Goal: Task Accomplishment & Management: Manage account settings

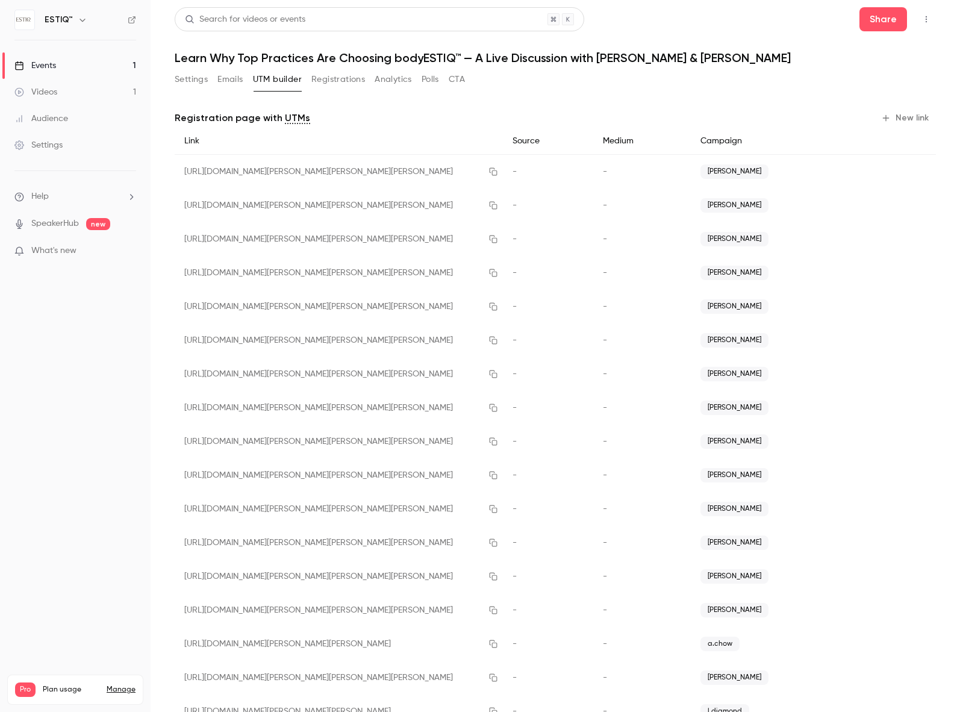
scroll to position [43, 0]
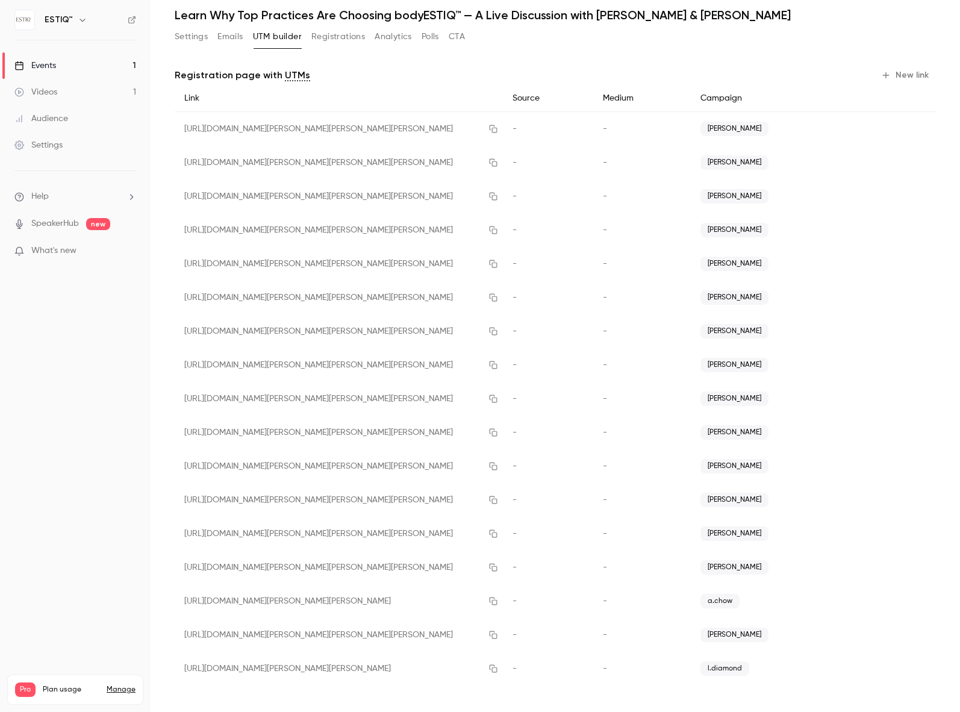
click at [49, 64] on div "Events" at bounding box center [35, 66] width 42 height 12
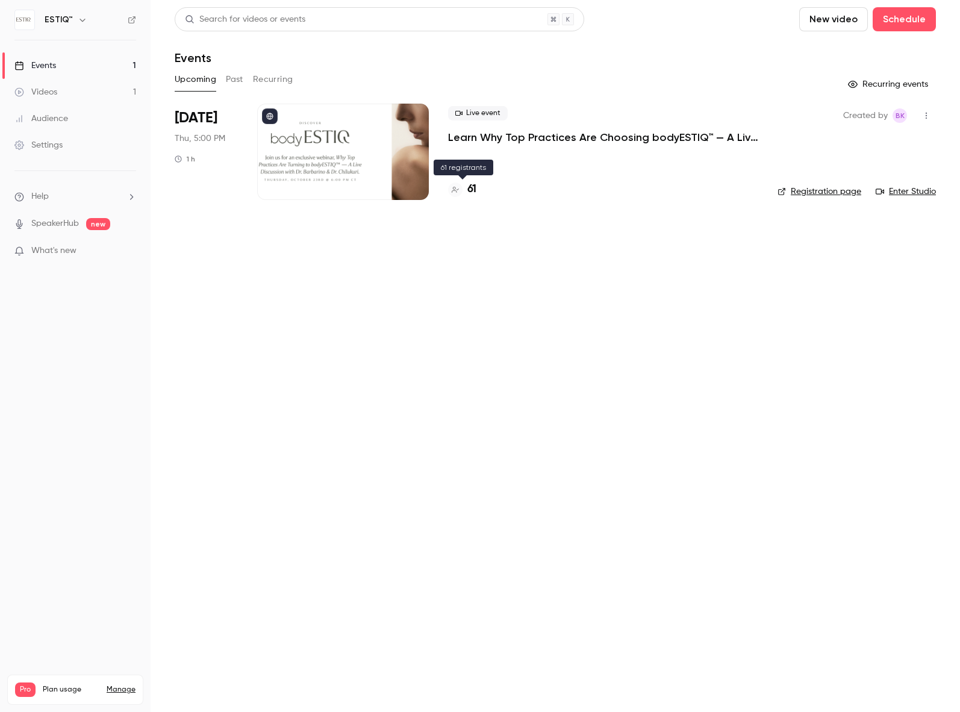
click at [470, 189] on h4 "61" at bounding box center [471, 189] width 9 height 16
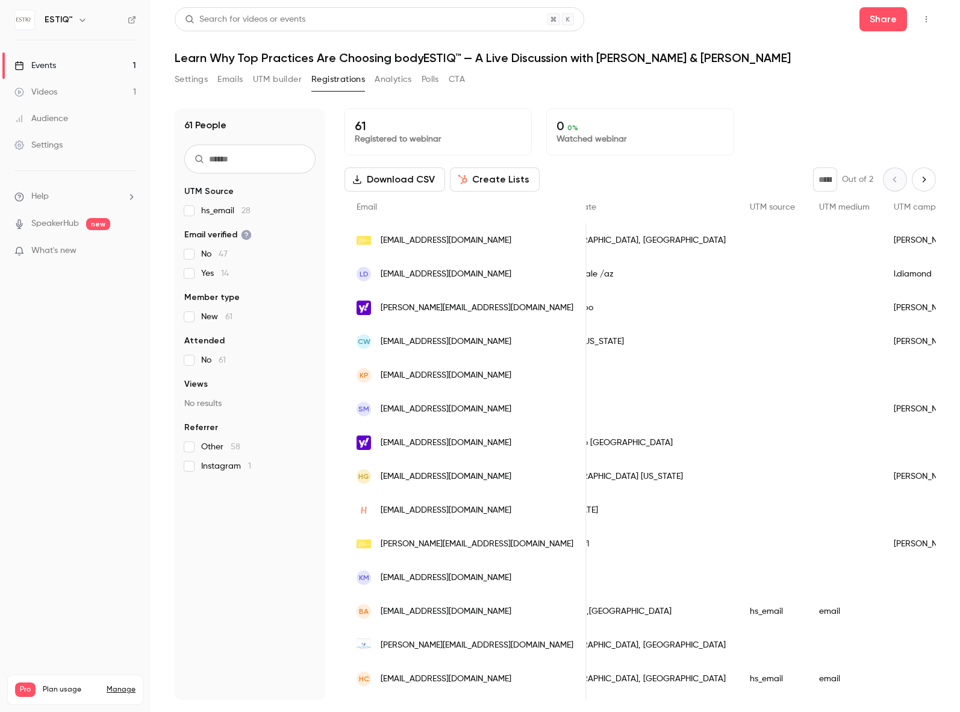
scroll to position [0, 1171]
click at [512, 376] on div "KP vainivmedspa@gmail.com" at bounding box center [466, 375] width 242 height 34
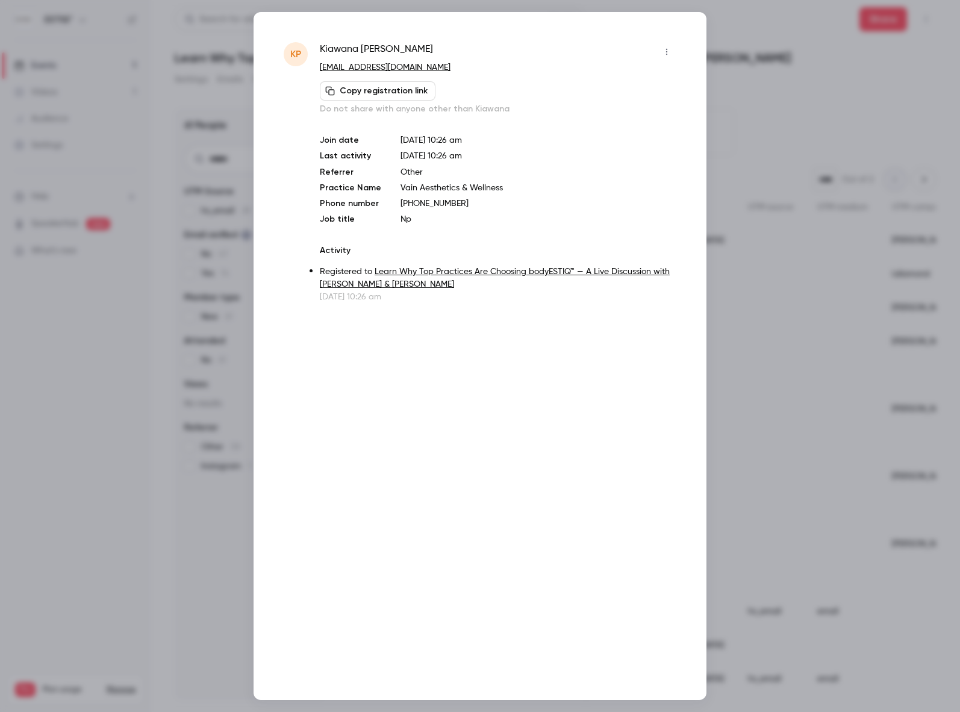
click at [735, 31] on div at bounding box center [480, 356] width 960 height 712
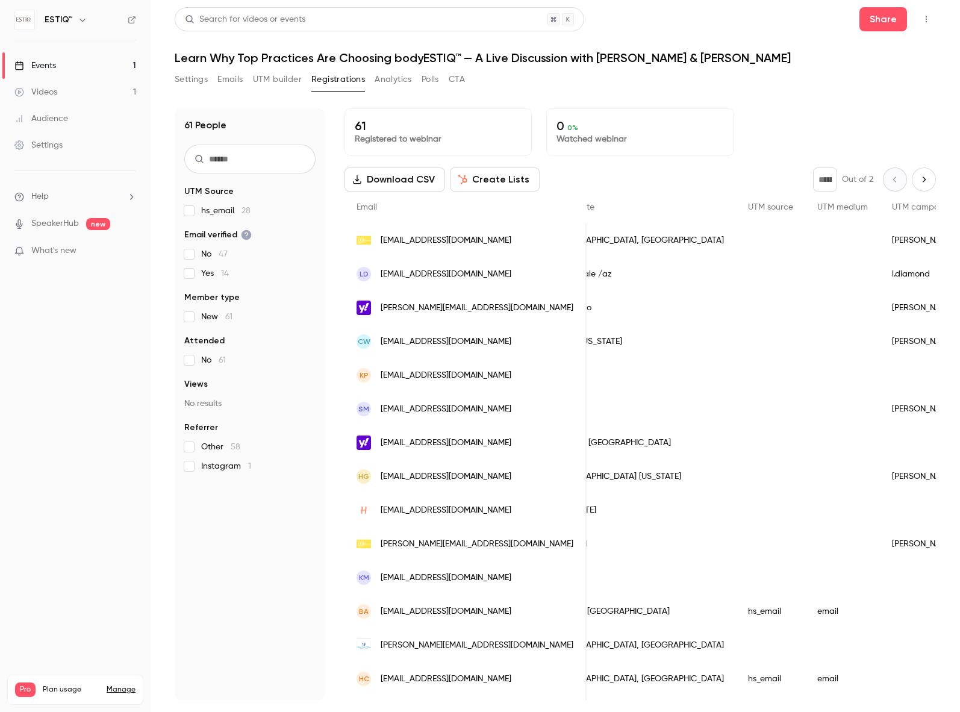
click at [46, 62] on div "Events" at bounding box center [35, 66] width 42 height 12
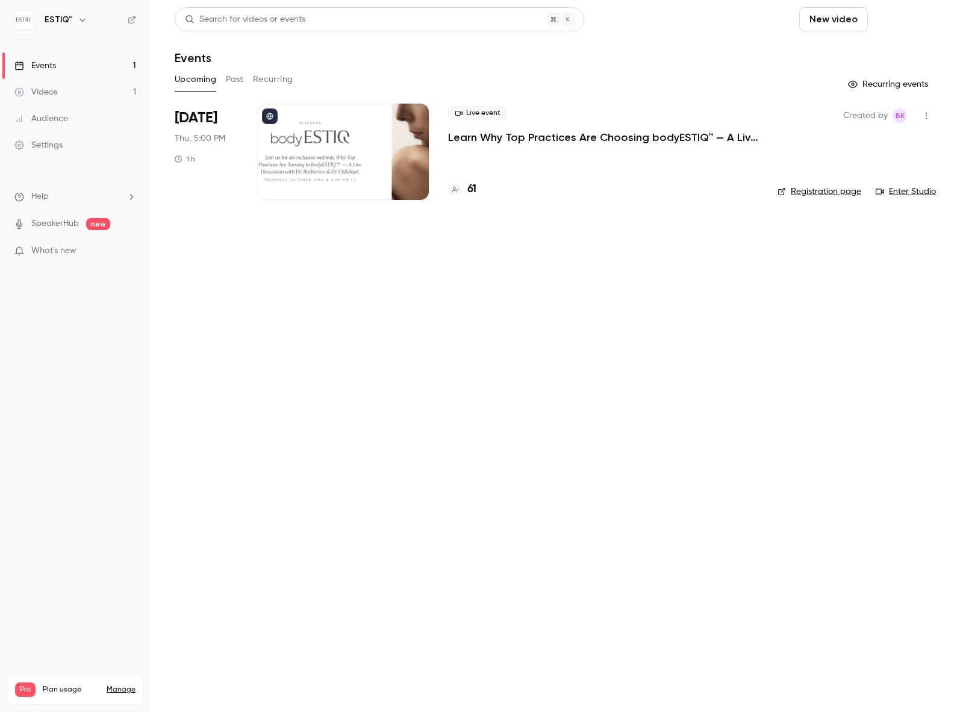
click at [905, 18] on button "Schedule" at bounding box center [904, 19] width 63 height 24
click at [858, 53] on div "One time event" at bounding box center [880, 52] width 92 height 12
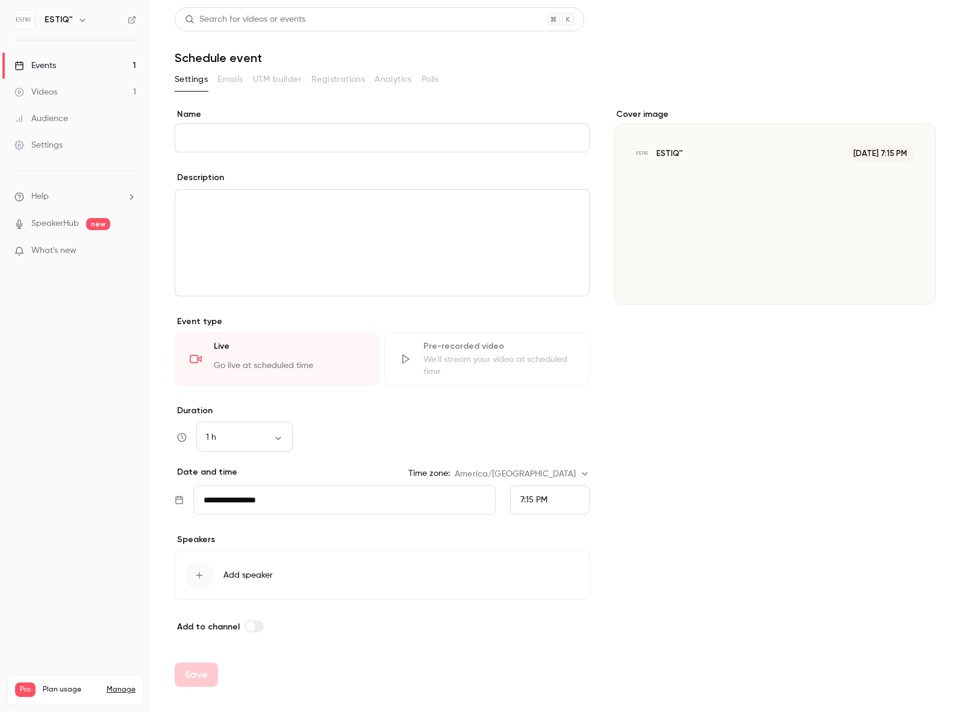
click at [243, 138] on input "Name" at bounding box center [382, 137] width 415 height 29
type input "**********"
click at [230, 502] on input "**********" at bounding box center [344, 500] width 302 height 29
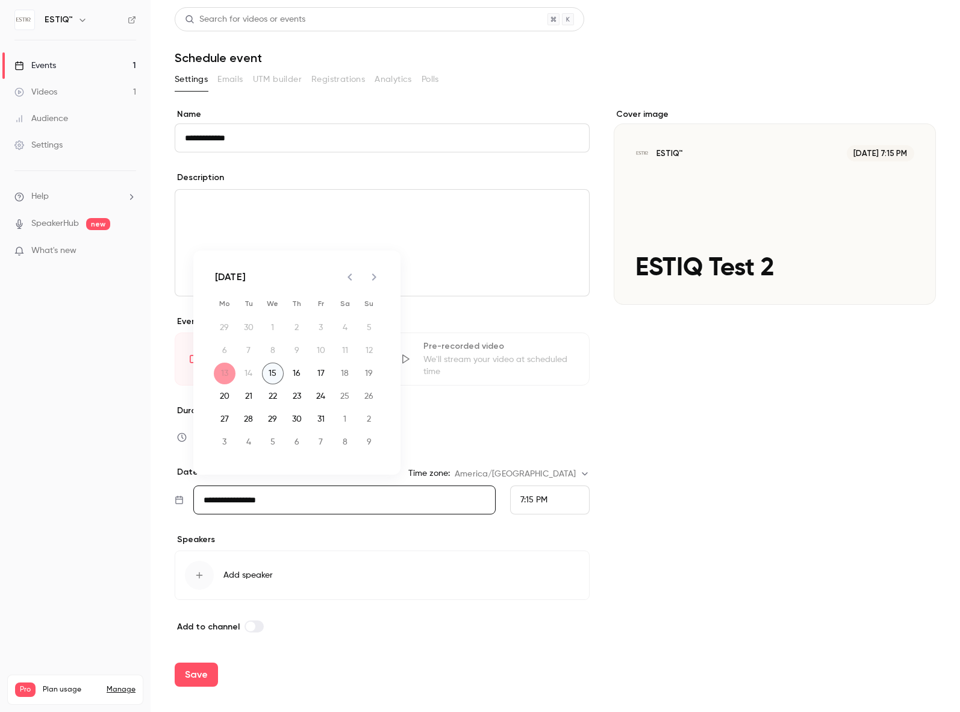
click at [272, 373] on button "15" at bounding box center [273, 374] width 22 height 22
type input "**********"
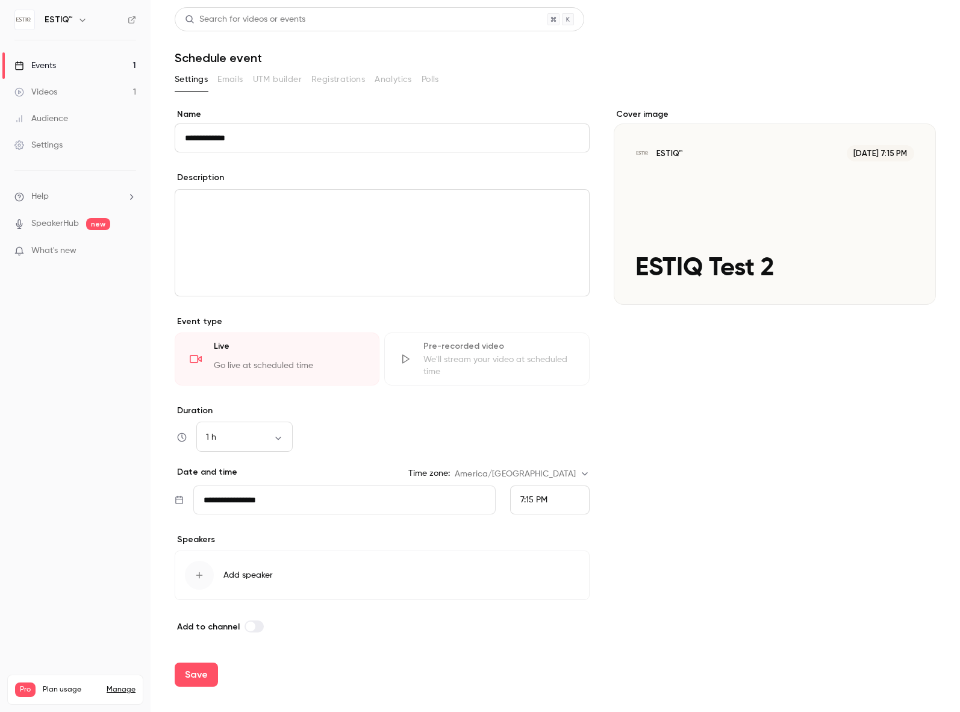
click at [533, 503] on span "7:15 PM" at bounding box center [533, 500] width 27 height 8
click at [540, 331] on span "2:00 PM" at bounding box center [535, 330] width 31 height 8
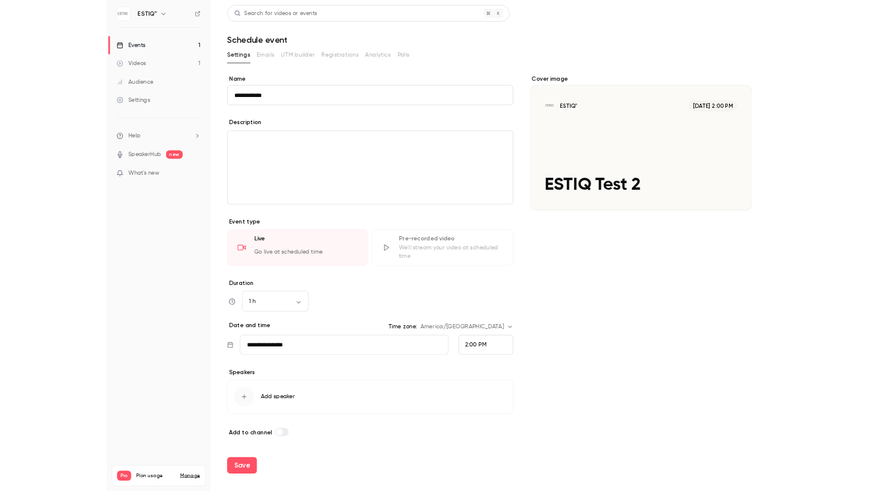
scroll to position [2373, 0]
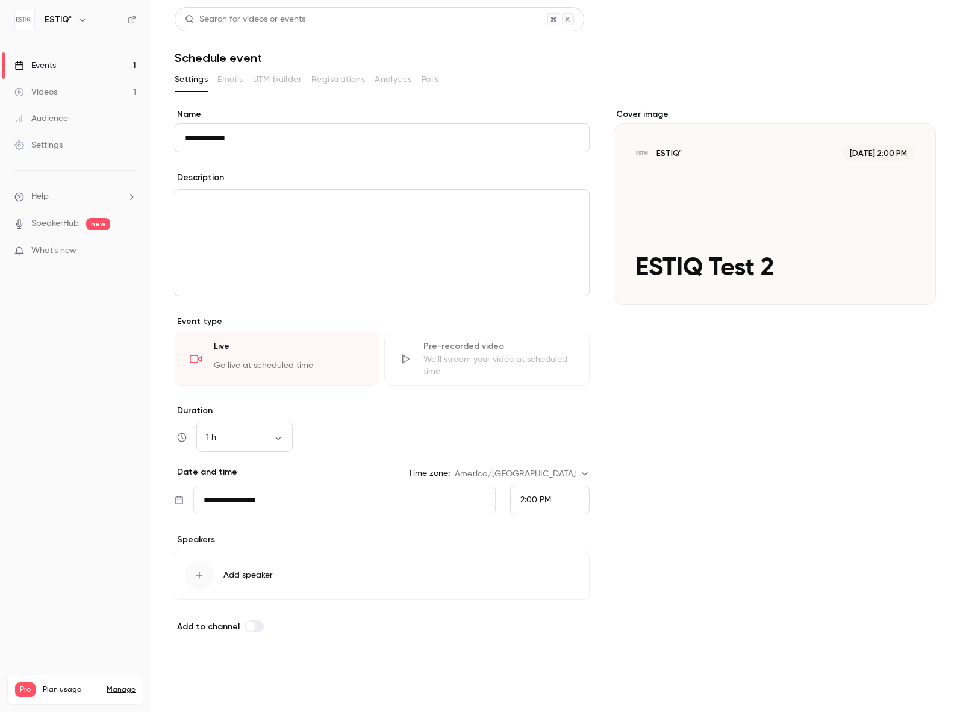
click at [200, 675] on button "Save" at bounding box center [196, 675] width 43 height 24
type input "**********"
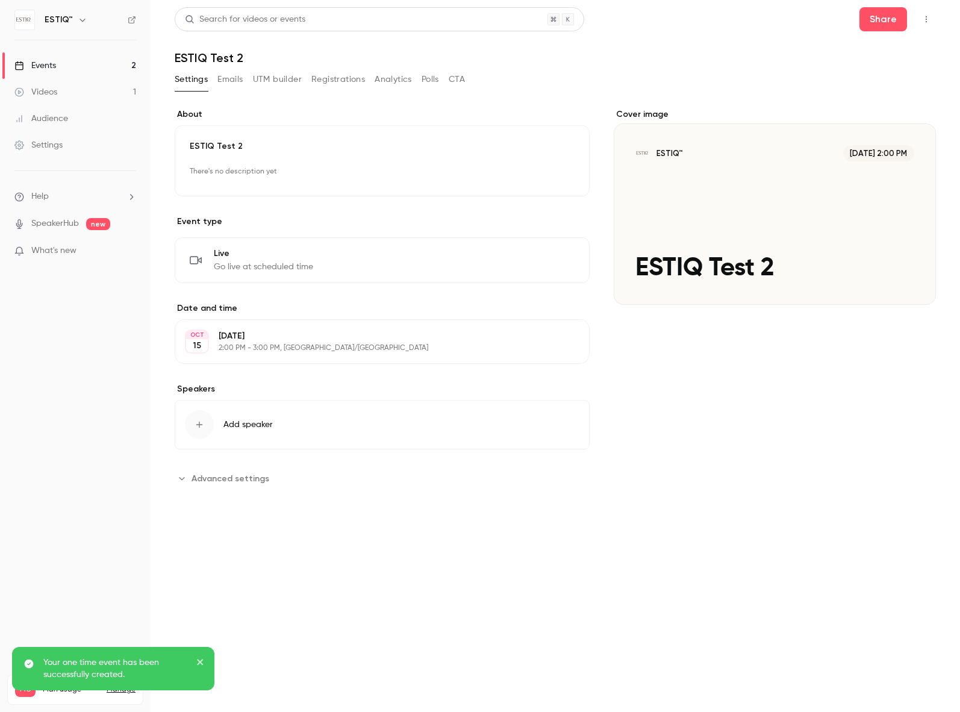
click at [819, 57] on h1 "ESTIQ Test 2" at bounding box center [555, 58] width 761 height 14
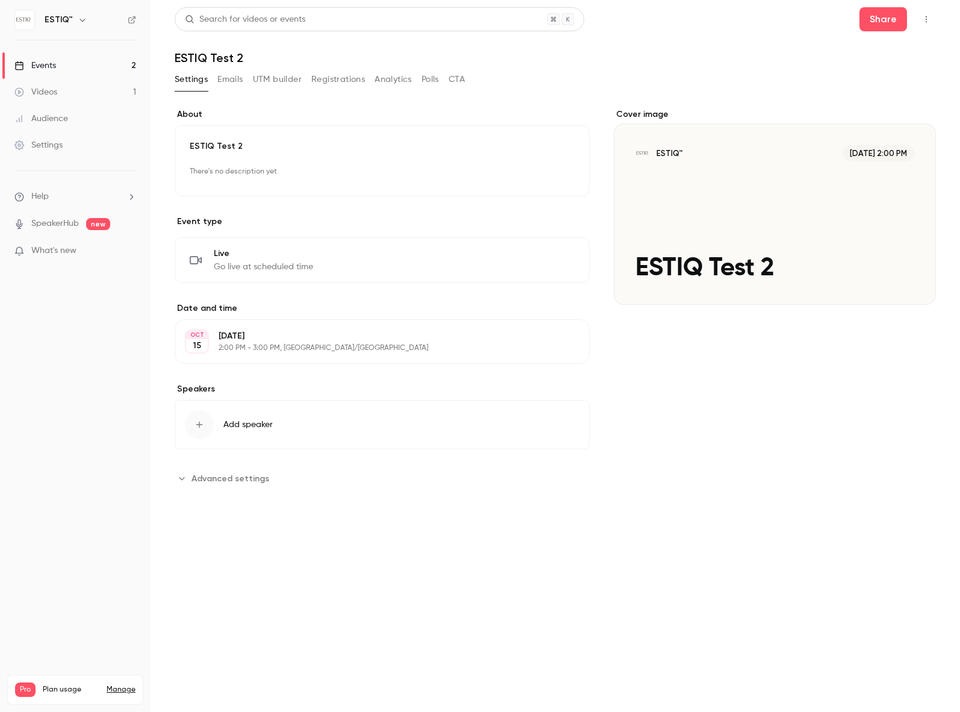
click at [77, 62] on link "Events 2" at bounding box center [75, 65] width 151 height 27
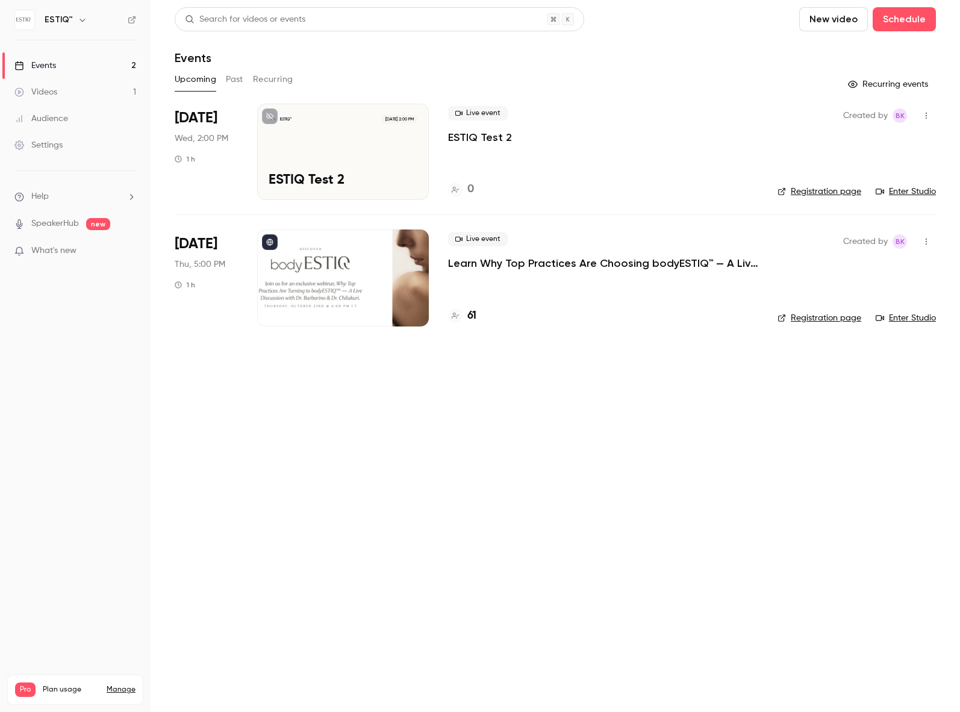
click at [337, 136] on div "ESTIQ™ Oct 15, 2:00 PM ESTIQ Test 2" at bounding box center [343, 152] width 172 height 96
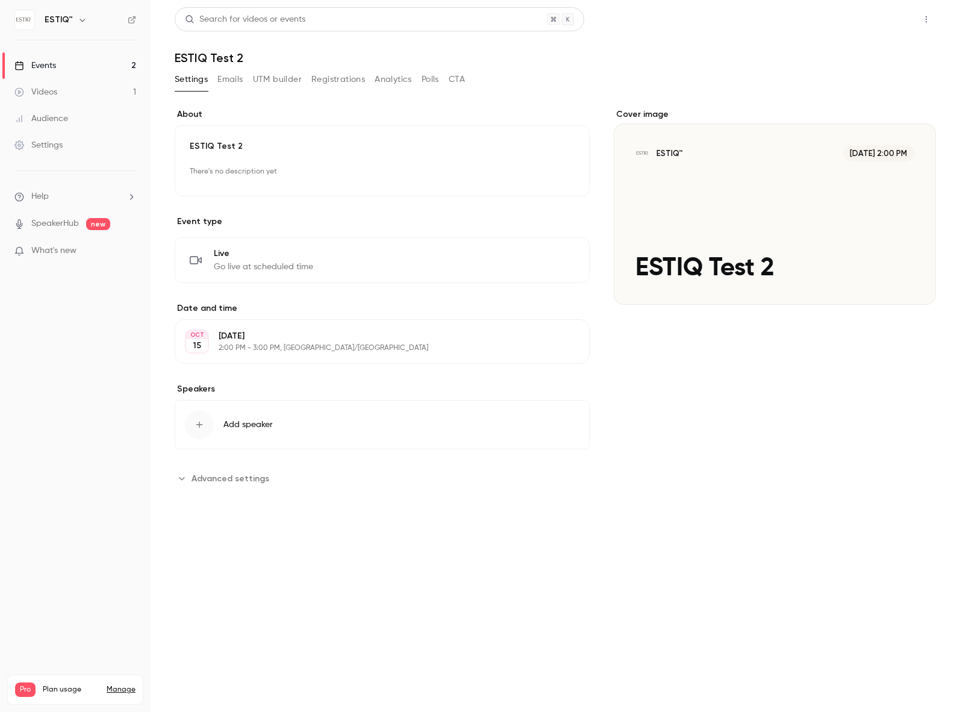
click at [888, 20] on button "Share" at bounding box center [884, 19] width 48 height 24
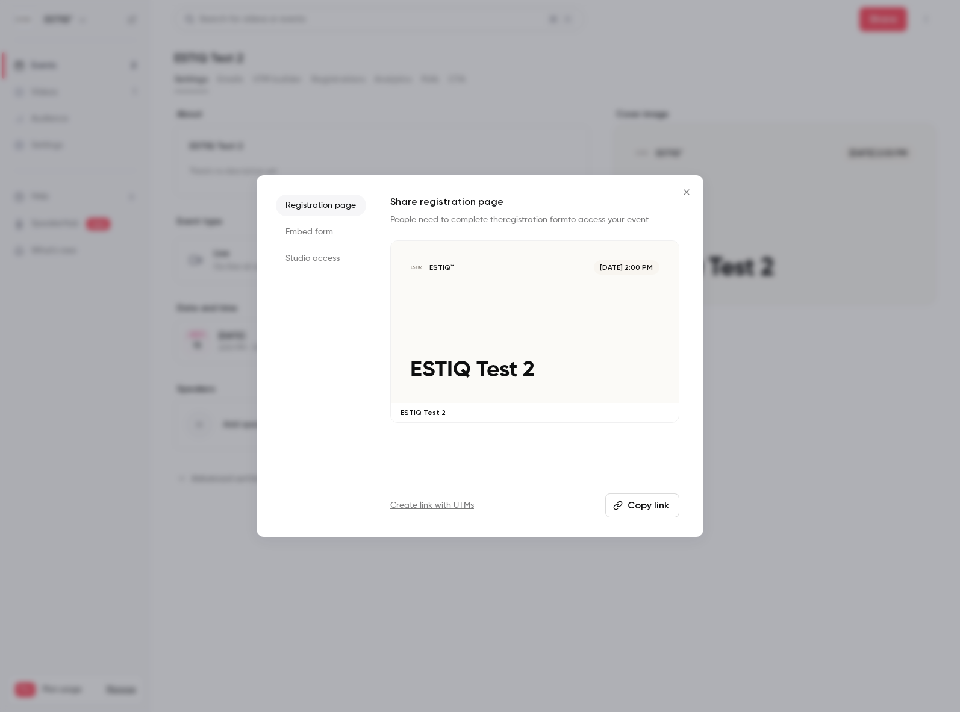
click at [325, 259] on li "Studio access" at bounding box center [321, 259] width 90 height 22
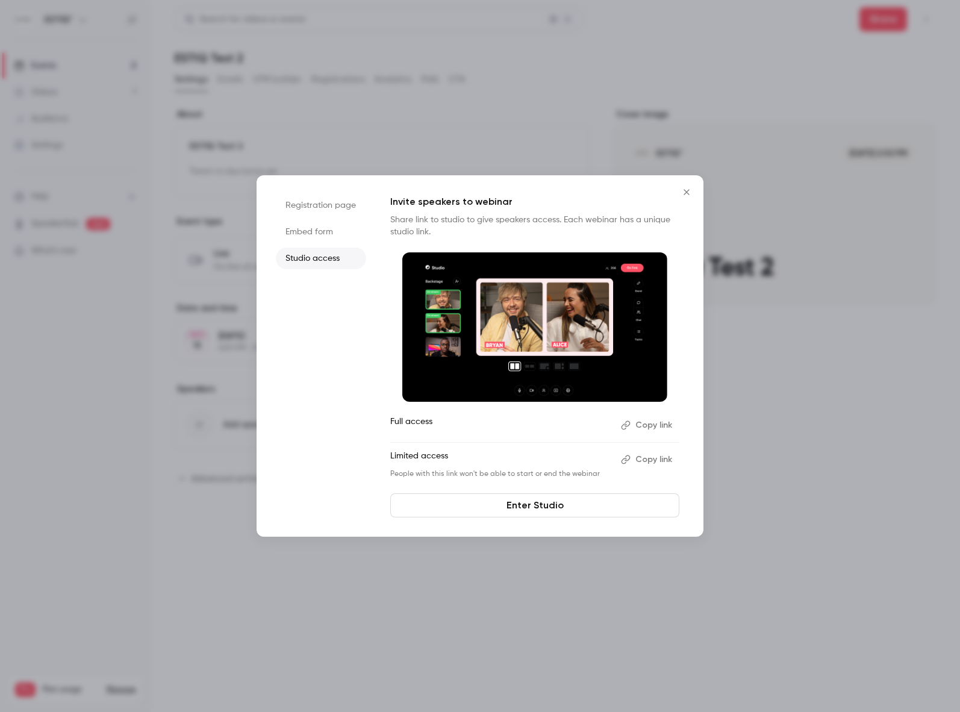
click at [528, 504] on link "Enter Studio" at bounding box center [534, 505] width 289 height 24
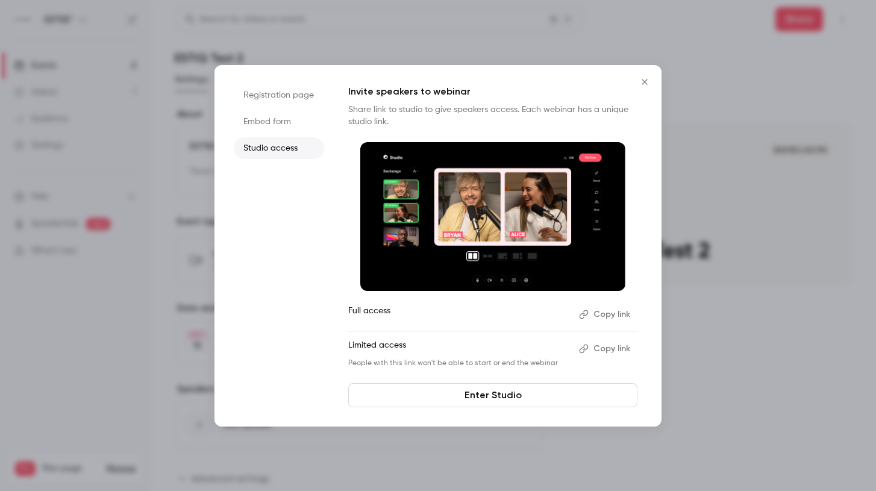
click at [687, 340] on div at bounding box center [438, 245] width 876 height 491
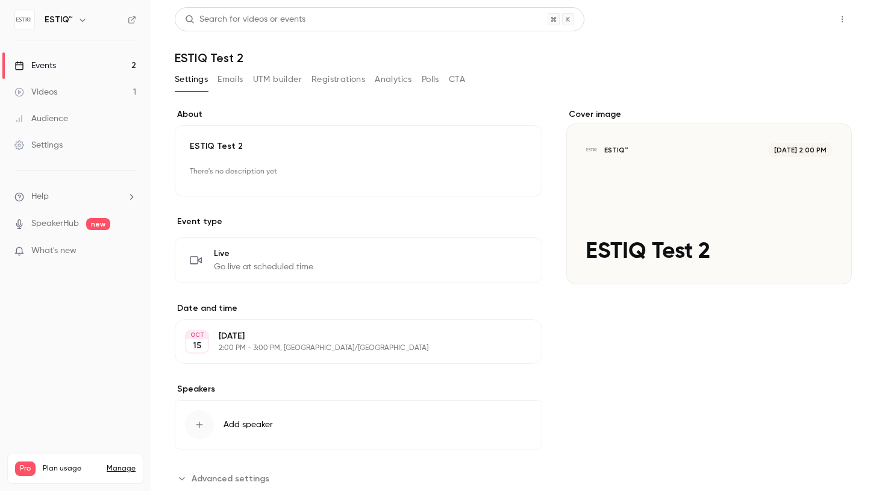
click at [793, 22] on button "Share" at bounding box center [799, 19] width 48 height 24
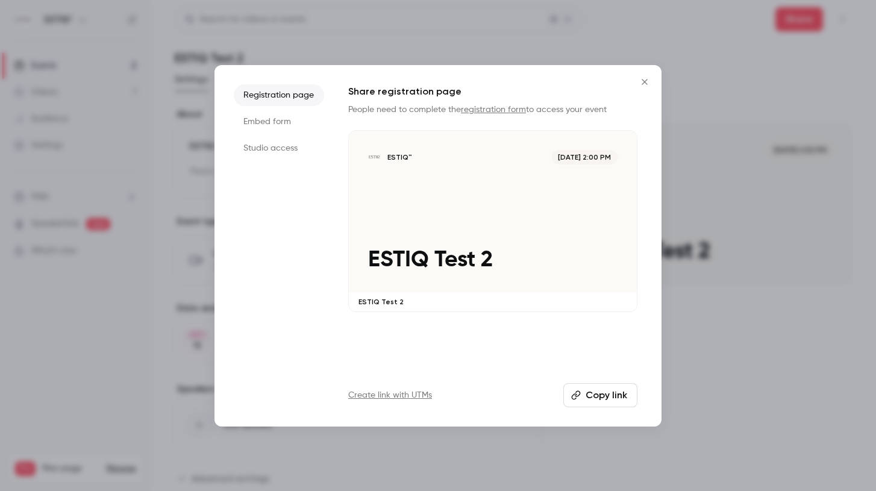
click at [690, 366] on div at bounding box center [438, 245] width 876 height 491
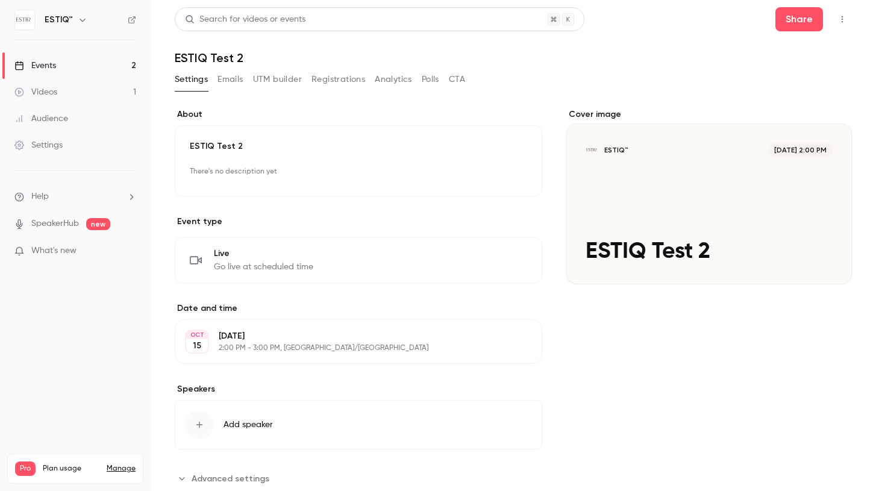
click at [842, 20] on icon "button" at bounding box center [842, 19] width 10 height 8
click at [861, 16] on div at bounding box center [438, 245] width 876 height 491
click at [806, 20] on button "Share" at bounding box center [799, 19] width 48 height 24
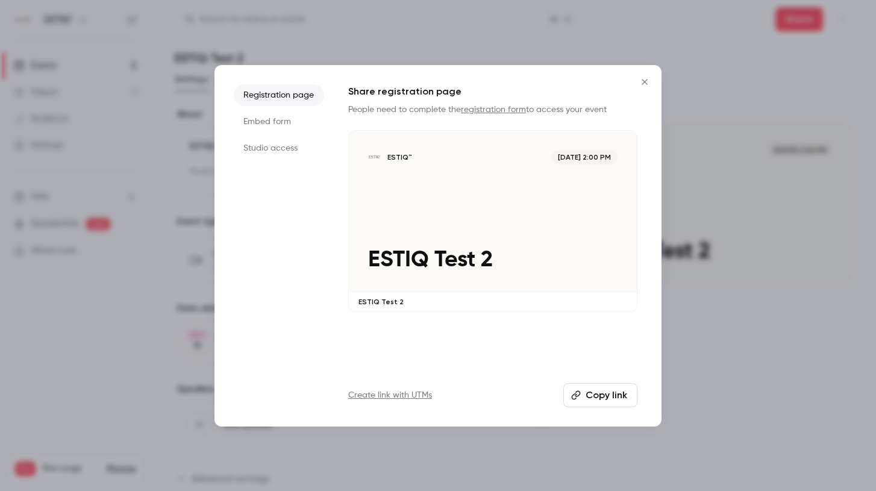
click at [601, 393] on button "Copy link" at bounding box center [600, 395] width 74 height 24
click at [491, 411] on div "Registration page Embed form Studio access Share registration page People need …" at bounding box center [437, 245] width 447 height 361
click at [469, 431] on div at bounding box center [438, 245] width 876 height 491
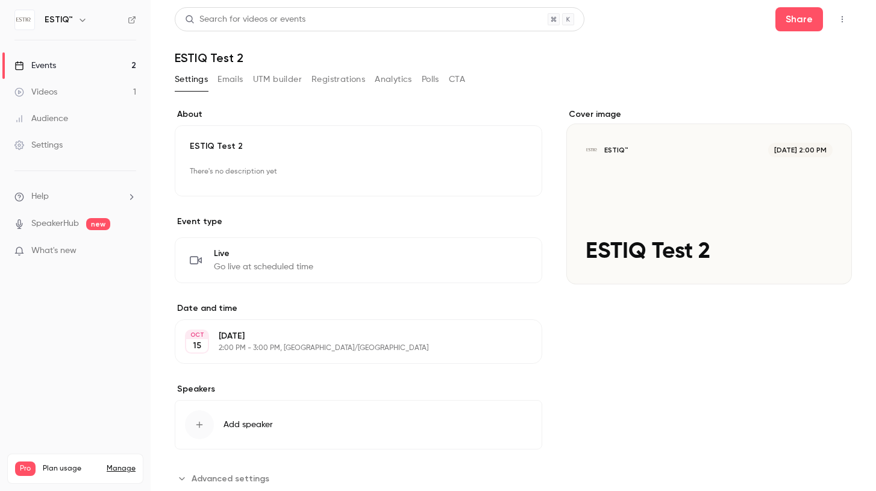
click at [66, 75] on link "Events 2" at bounding box center [75, 65] width 151 height 27
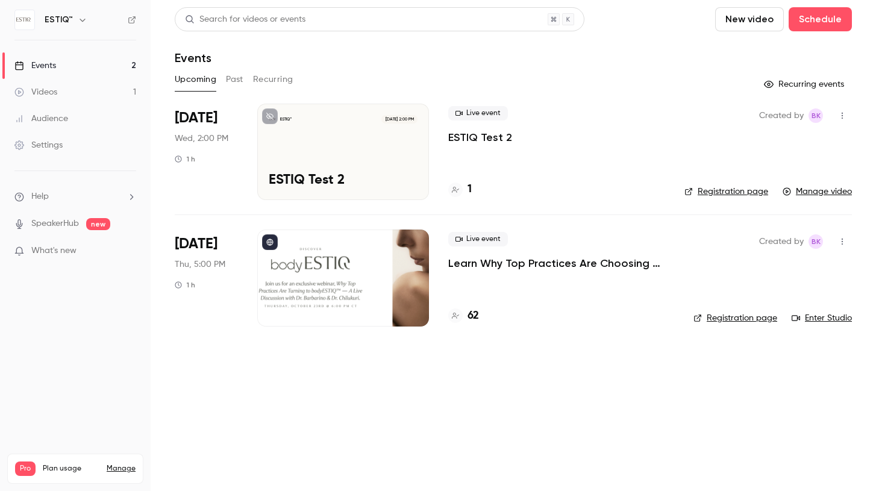
click at [319, 95] on div "Search for videos or events New video Schedule Events Upcoming Past Recurring R…" at bounding box center [513, 174] width 677 height 334
click at [840, 114] on icon "button" at bounding box center [842, 115] width 10 height 8
click at [771, 237] on div "Delete" at bounding box center [796, 240] width 92 height 12
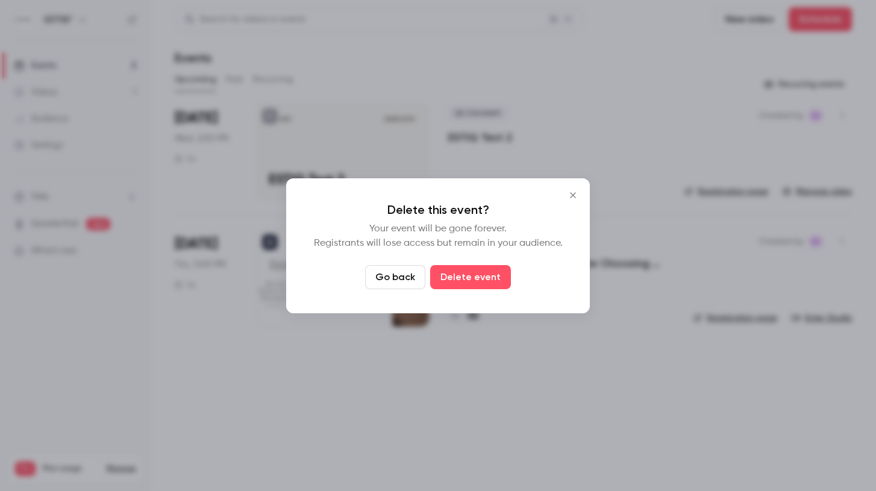
click at [507, 315] on div at bounding box center [438, 245] width 876 height 491
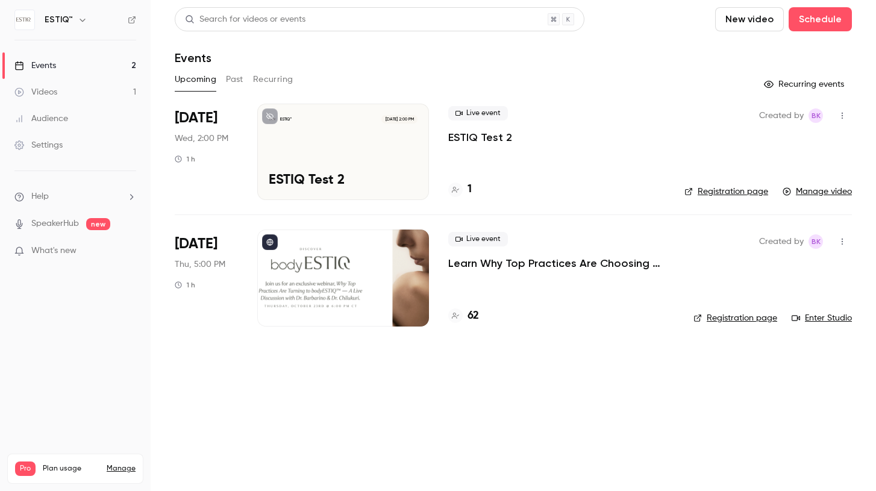
click at [509, 140] on p "ESTIQ Test 2" at bounding box center [480, 137] width 64 height 14
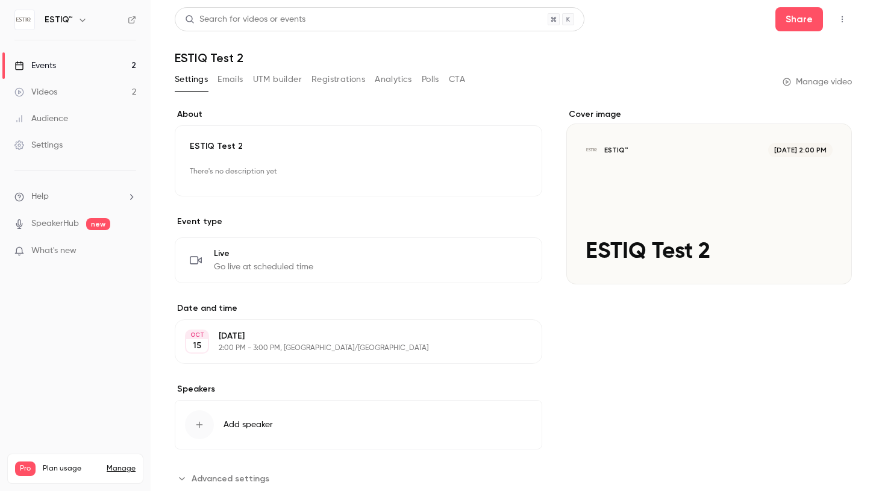
click at [843, 18] on icon "button" at bounding box center [842, 19] width 10 height 8
click at [777, 143] on div "Delete" at bounding box center [796, 144] width 92 height 12
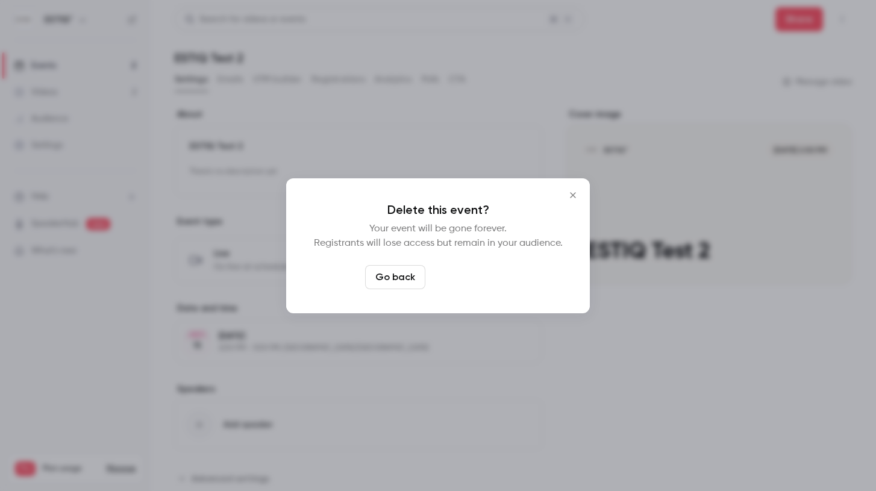
click at [483, 275] on button "Delete event" at bounding box center [470, 277] width 81 height 24
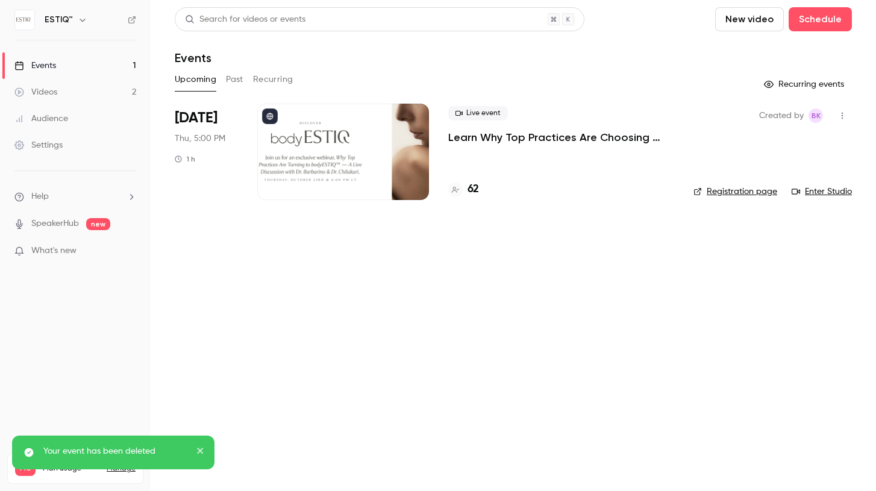
click at [231, 80] on button "Past" at bounding box center [234, 79] width 17 height 19
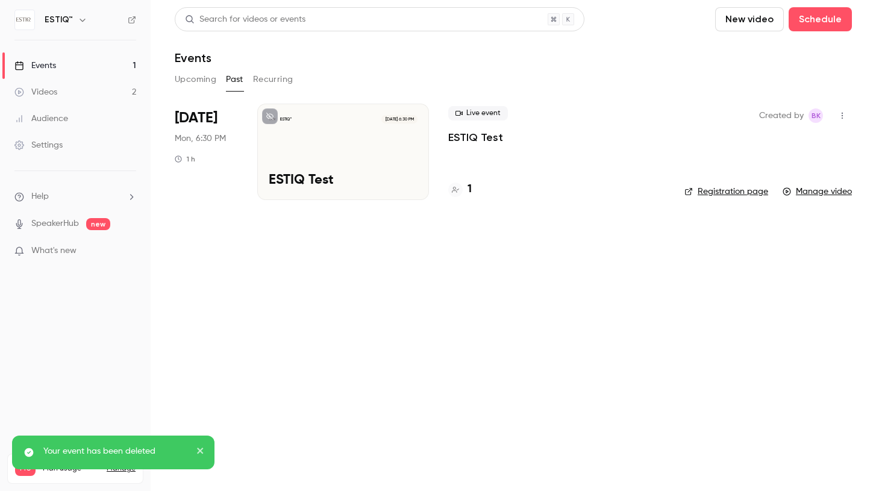
click at [329, 136] on div "ESTIQ™ Oct 13, 6:30 PM ESTIQ Test" at bounding box center [343, 152] width 172 height 96
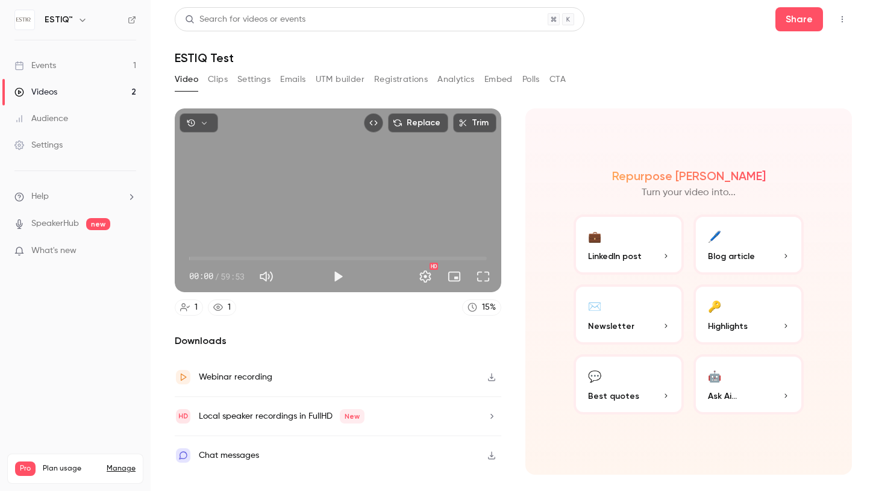
click at [840, 18] on icon "Top Bar Actions" at bounding box center [842, 19] width 10 height 8
click at [766, 115] on div "Delete" at bounding box center [796, 113] width 94 height 12
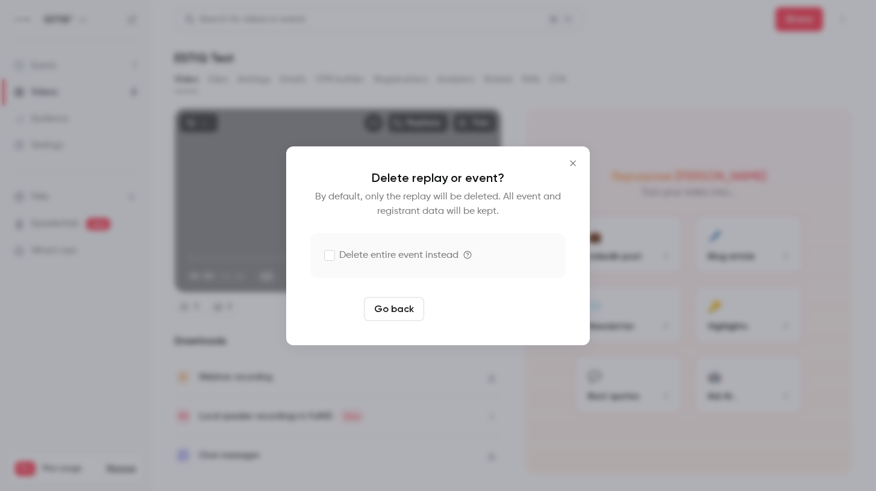
click at [471, 310] on button "Delete replay" at bounding box center [471, 309] width 84 height 24
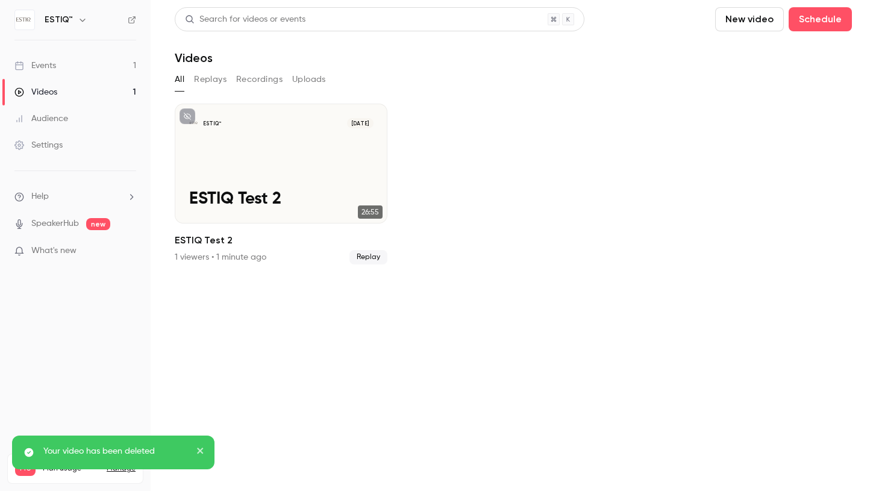
click at [83, 62] on link "Events 1" at bounding box center [75, 65] width 151 height 27
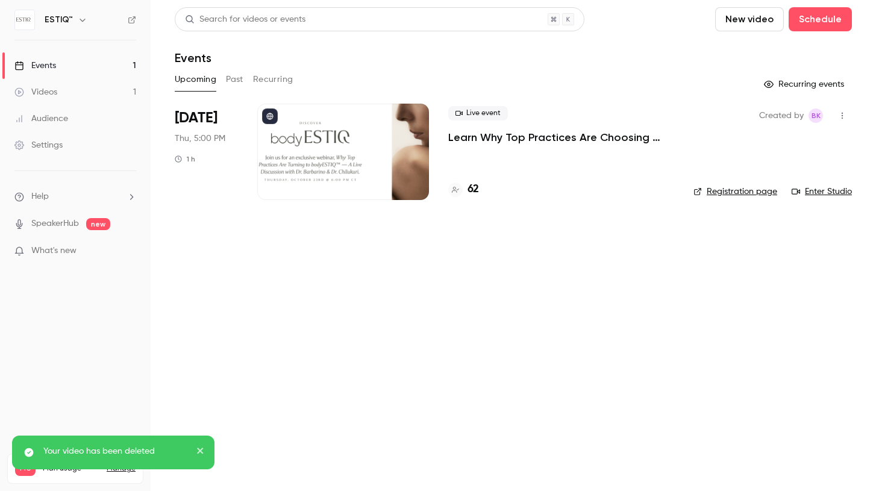
click at [80, 82] on link "Videos 1" at bounding box center [75, 92] width 151 height 27
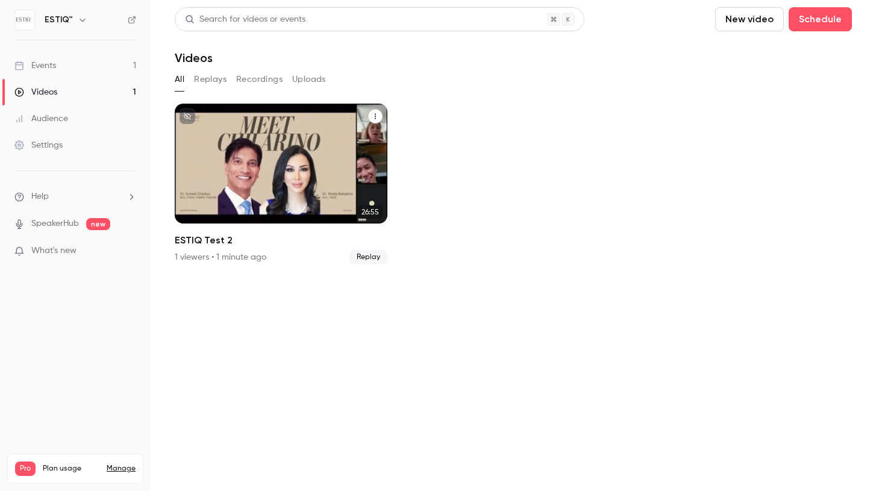
click at [223, 242] on h2 "ESTIQ Test 2" at bounding box center [281, 240] width 213 height 14
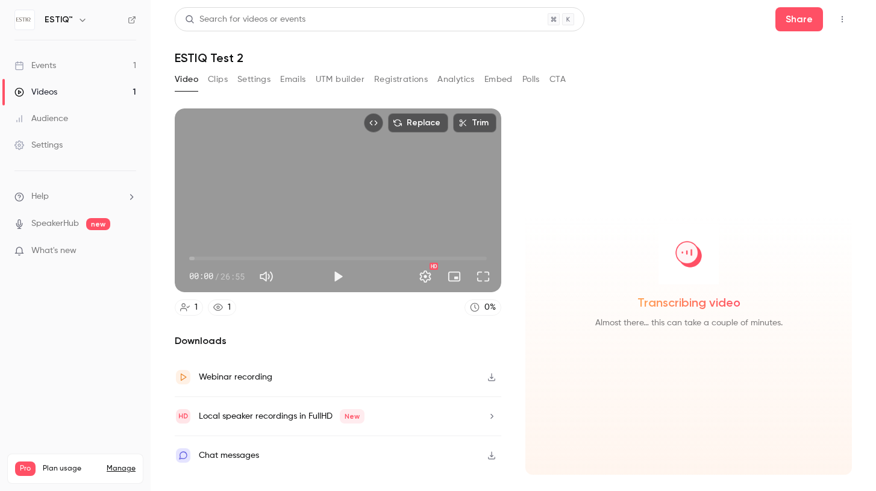
click at [841, 20] on icon "Top Bar Actions" at bounding box center [842, 19] width 10 height 8
click at [793, 114] on div "Delete" at bounding box center [796, 113] width 94 height 12
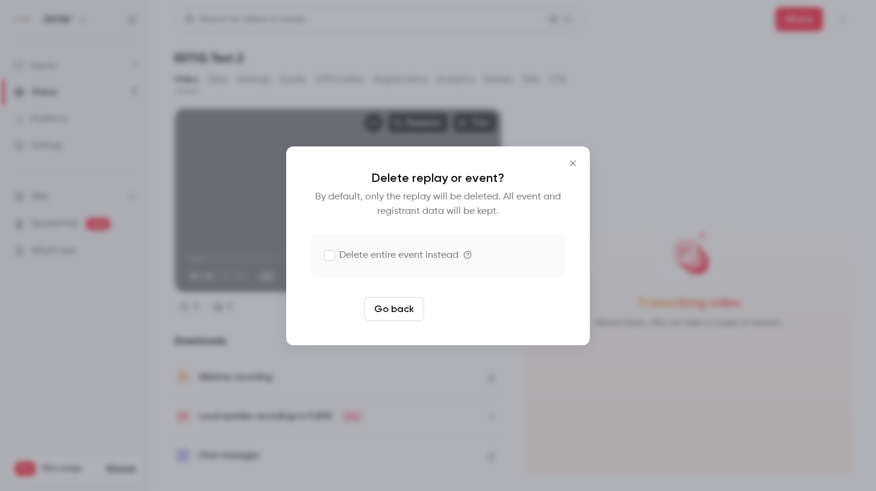
click at [474, 310] on button "Delete replay" at bounding box center [471, 309] width 84 height 24
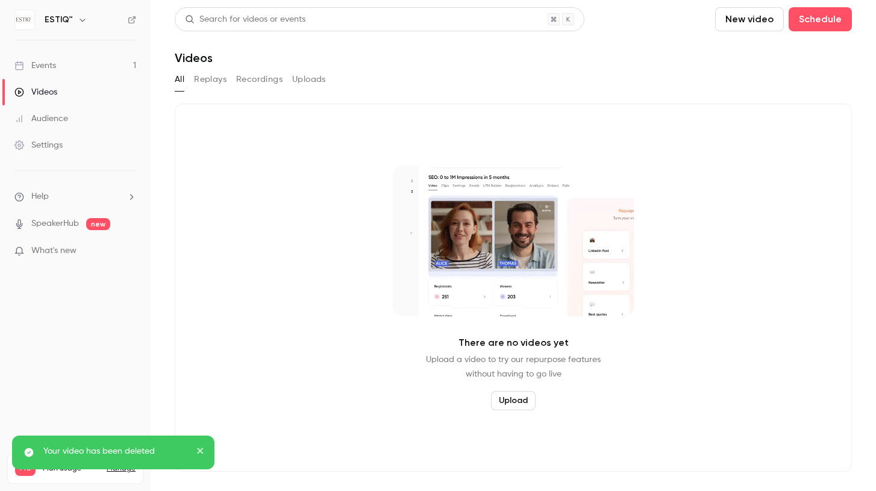
click at [72, 64] on link "Events 1" at bounding box center [75, 65] width 151 height 27
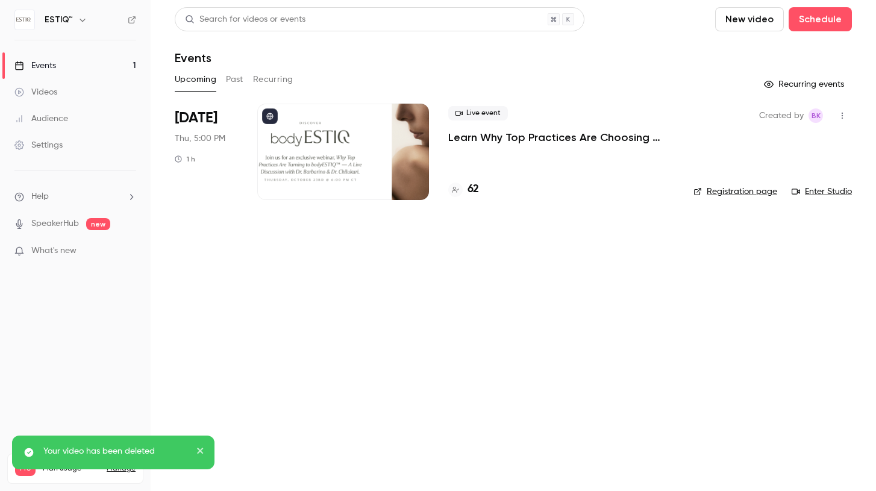
click at [479, 189] on div "62" at bounding box center [561, 189] width 226 height 16
click at [472, 186] on h4 "62" at bounding box center [472, 189] width 11 height 16
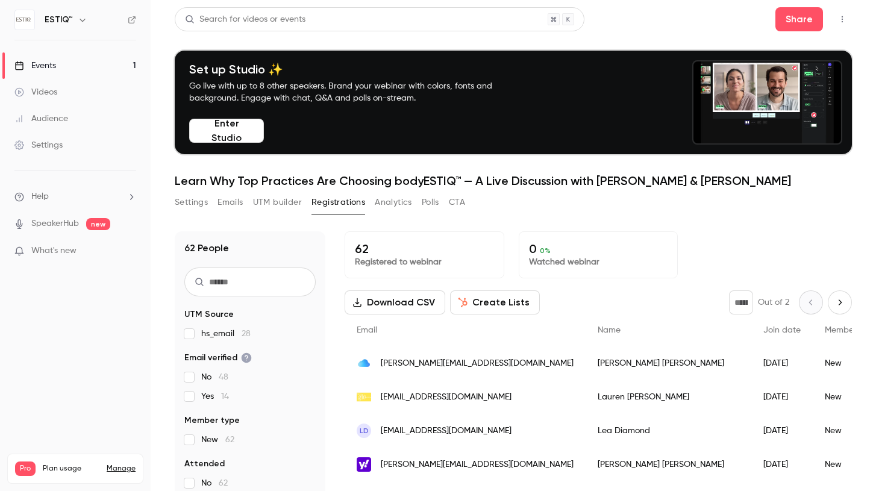
click at [67, 58] on link "Events 1" at bounding box center [75, 65] width 151 height 27
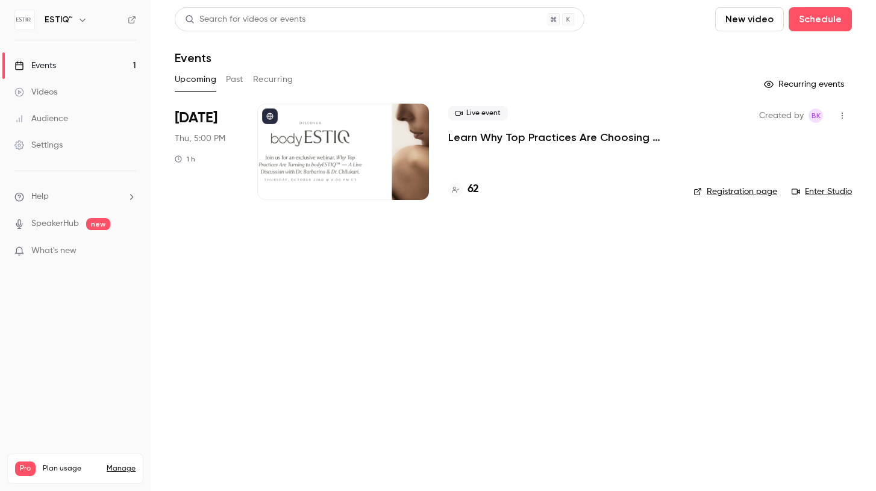
click at [478, 186] on h4 "62" at bounding box center [472, 189] width 11 height 16
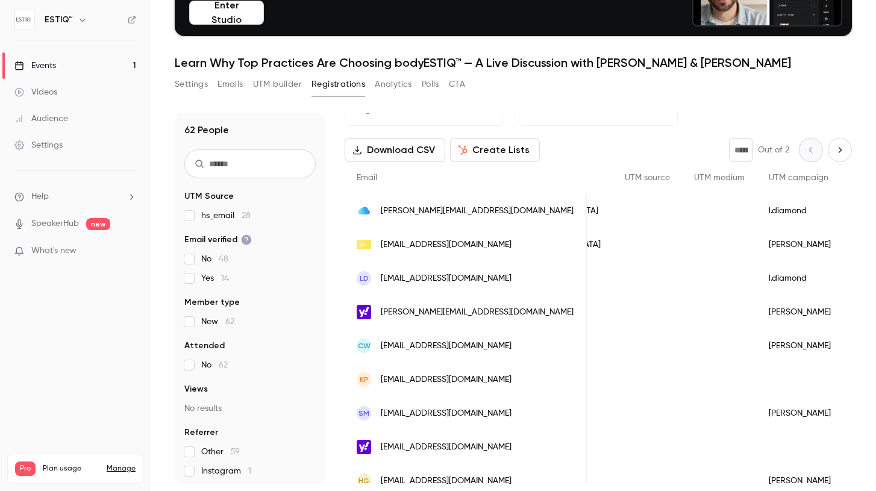
scroll to position [25, 0]
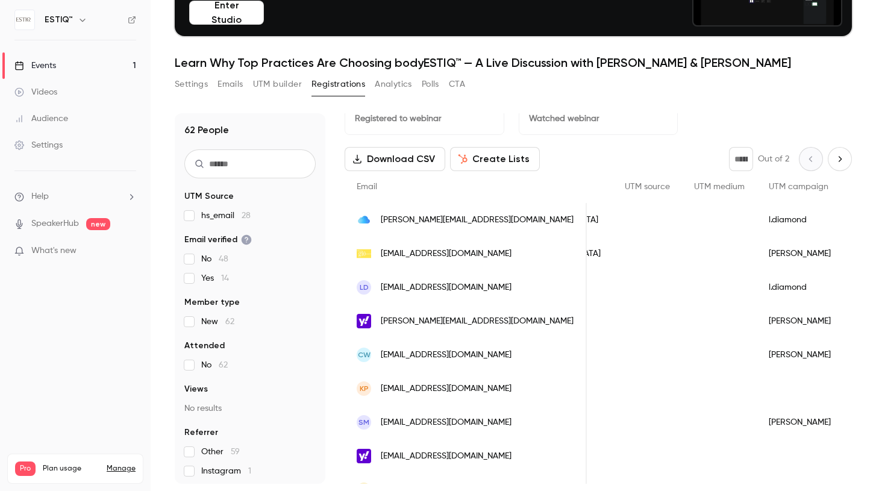
click at [413, 220] on span "jennifercurtin@me.com" at bounding box center [477, 220] width 193 height 13
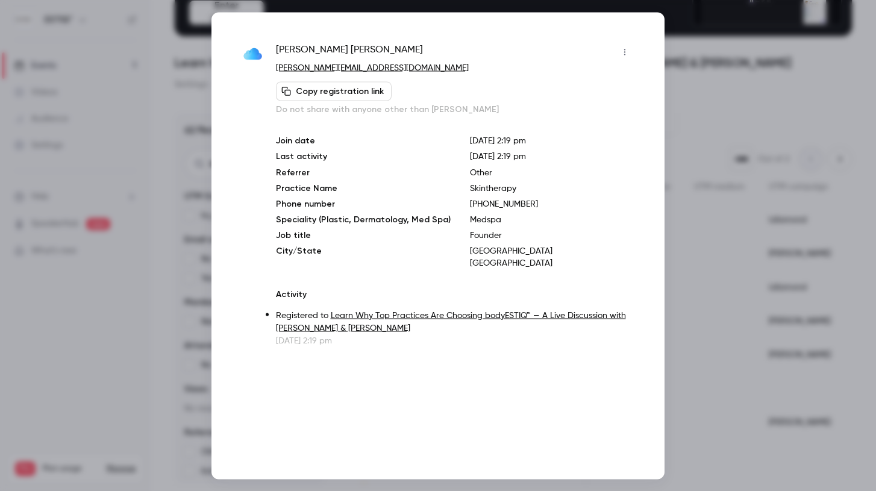
click at [155, 290] on div at bounding box center [438, 245] width 876 height 491
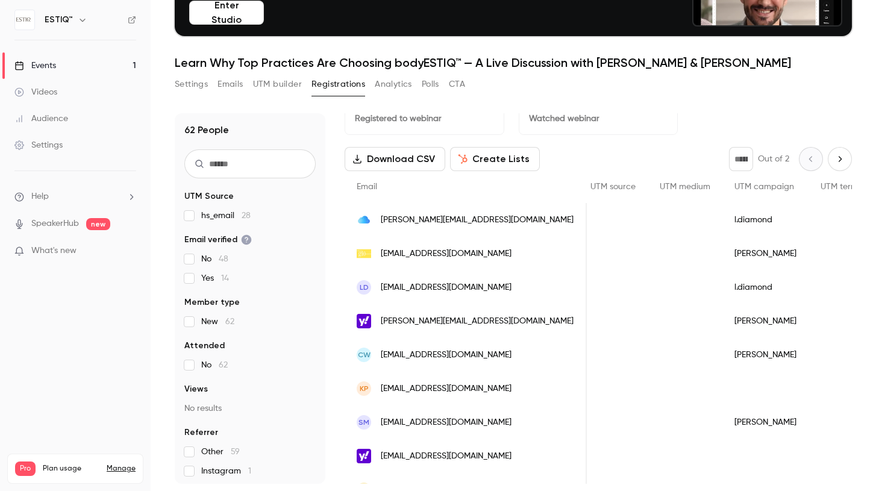
scroll to position [0, 1334]
click at [412, 255] on span "laurenw@truglomedspa.com" at bounding box center [446, 254] width 131 height 13
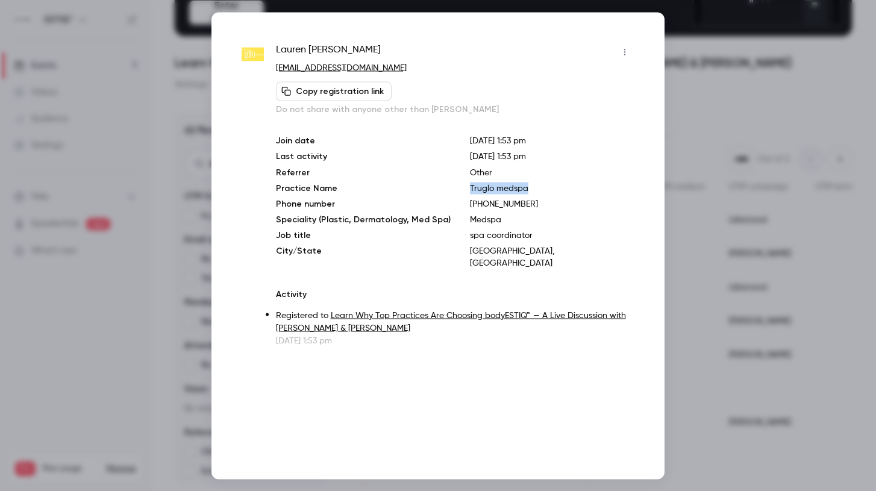
drag, startPoint x: 518, startPoint y: 188, endPoint x: 457, endPoint y: 191, distance: 60.9
click at [457, 190] on div "Join date Oct 15, 2025 1:53 pm Last activity Oct 15, 2025 1:53 pm Referrer Othe…" at bounding box center [455, 201] width 358 height 134
copy p "Truglo medspa"
click at [685, 281] on div at bounding box center [438, 245] width 876 height 491
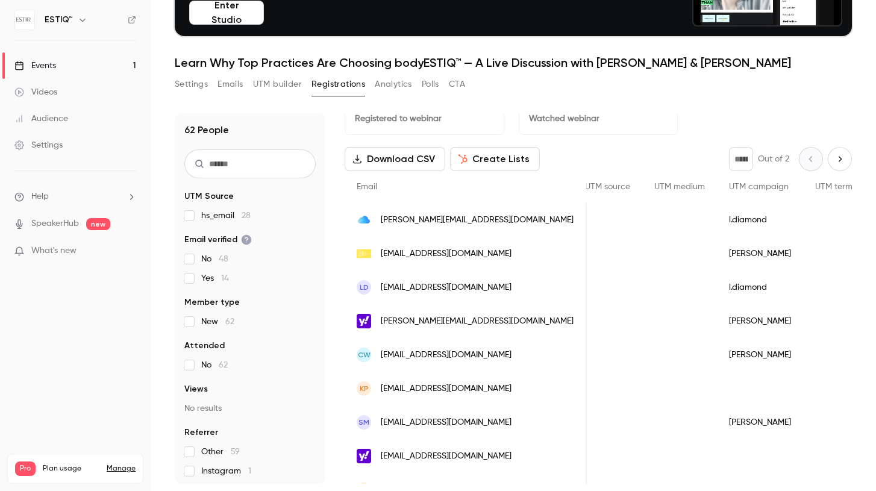
click at [422, 288] on span "leadiamondaesthetics@gmail.com" at bounding box center [446, 287] width 131 height 13
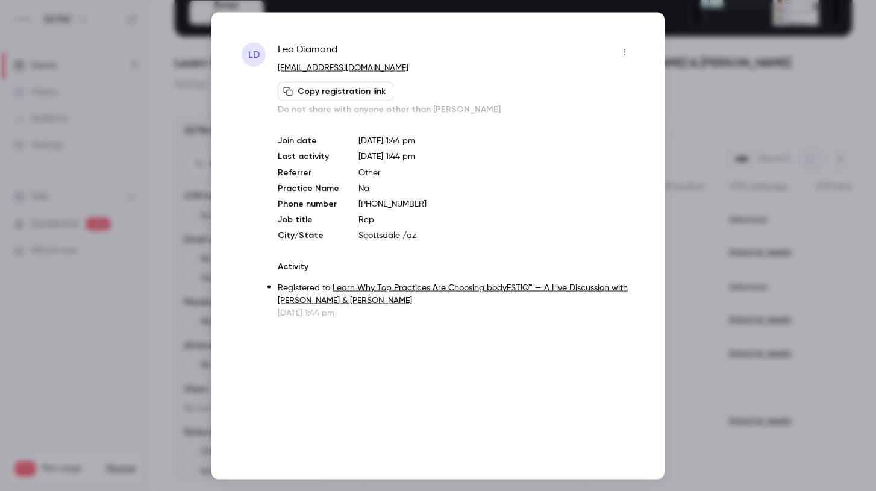
click at [122, 98] on div at bounding box center [438, 245] width 876 height 491
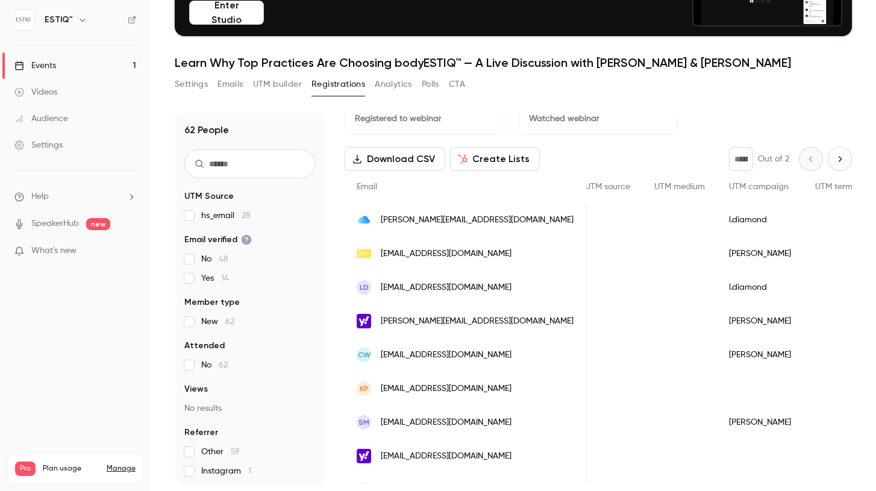
scroll to position [0, 0]
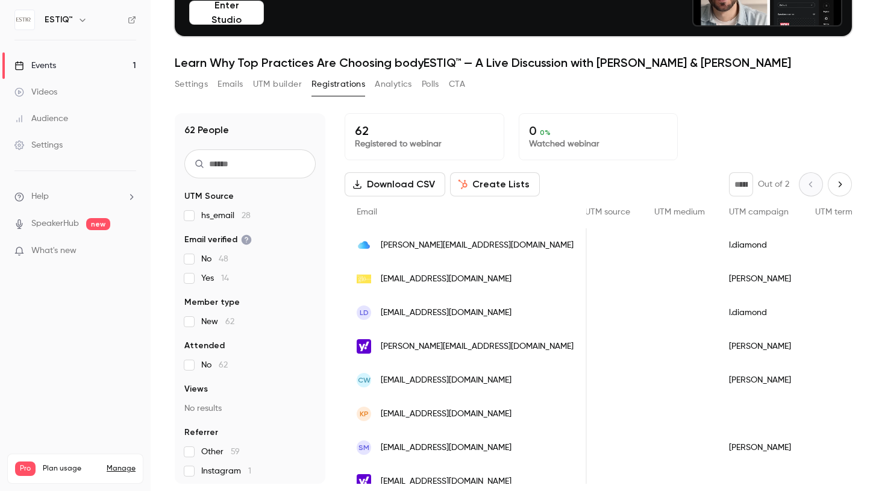
click at [86, 67] on link "Events 1" at bounding box center [75, 65] width 151 height 27
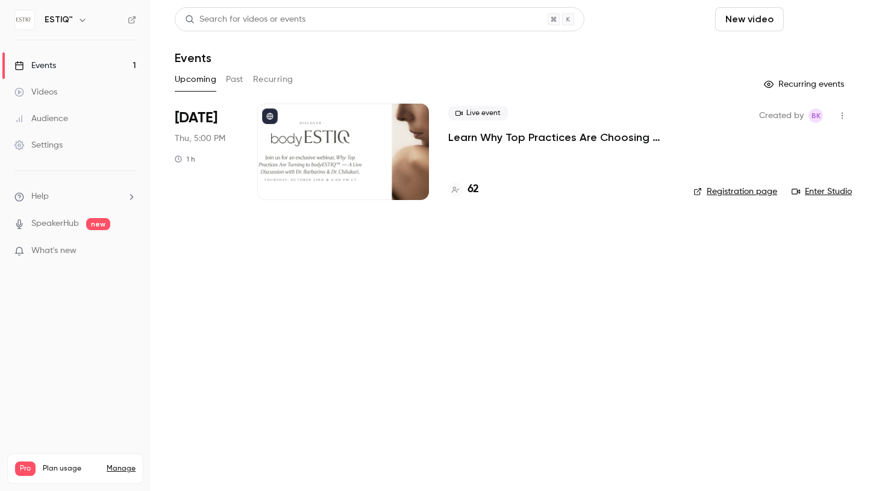
click at [810, 19] on button "Schedule" at bounding box center [820, 19] width 63 height 24
click at [782, 52] on div "One time event" at bounding box center [796, 52] width 92 height 12
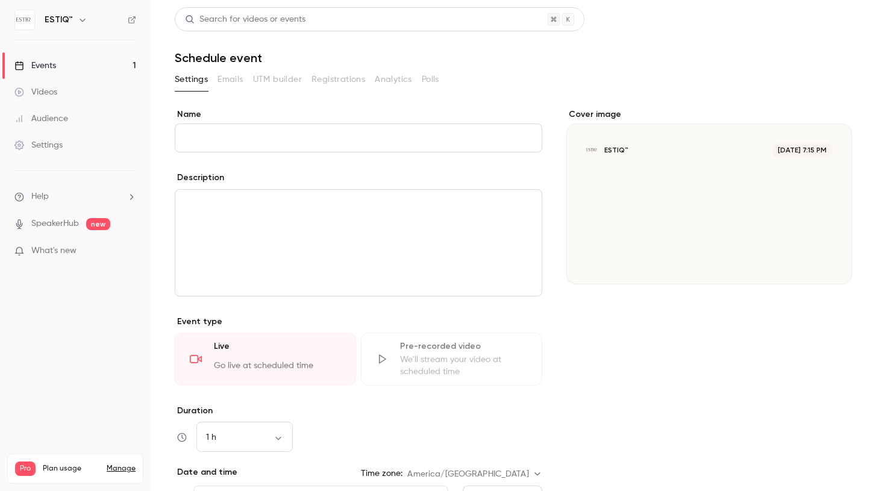
click at [250, 141] on input "Name" at bounding box center [358, 137] width 367 height 29
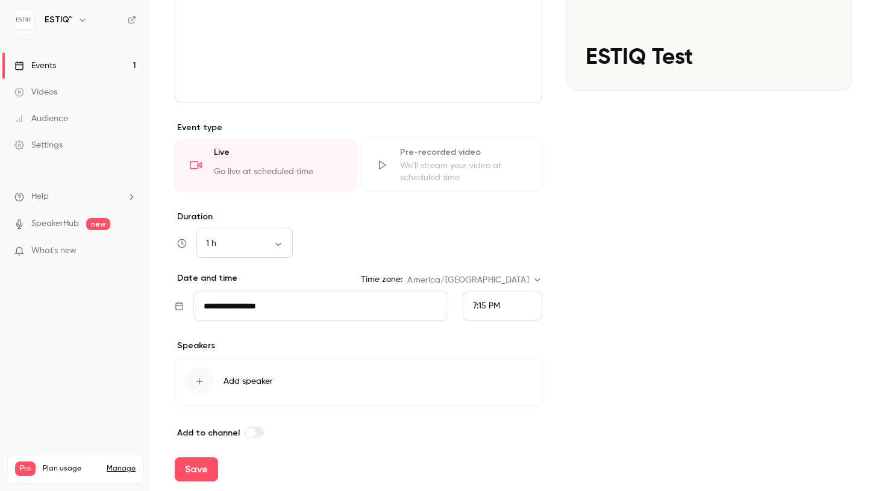
scroll to position [205, 0]
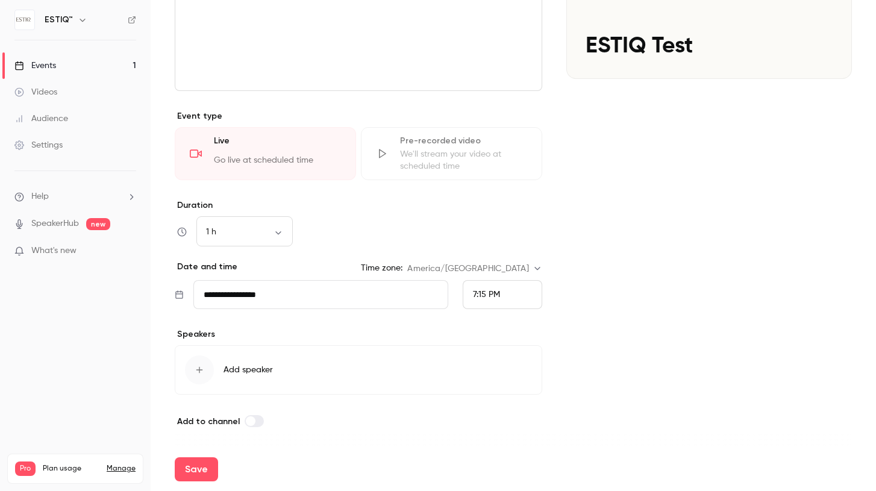
type input "**********"
click at [236, 292] on input "**********" at bounding box center [320, 294] width 255 height 29
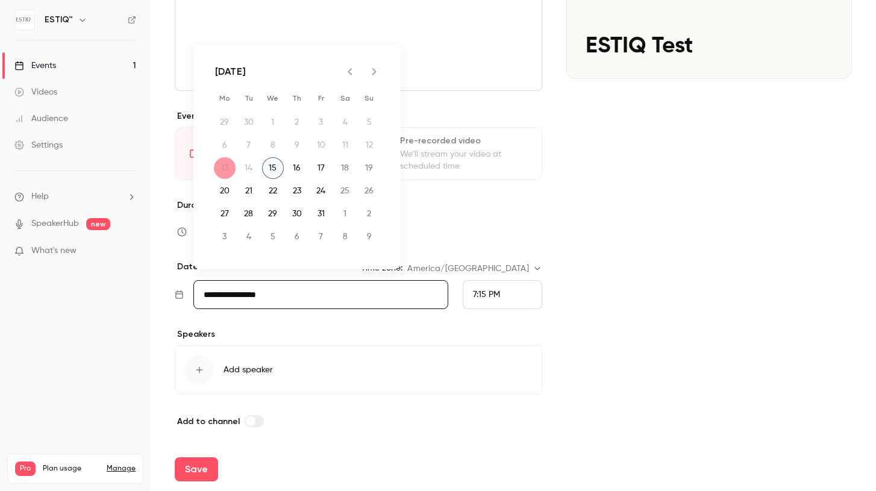
click at [272, 164] on button "15" at bounding box center [273, 168] width 22 height 22
type input "**********"
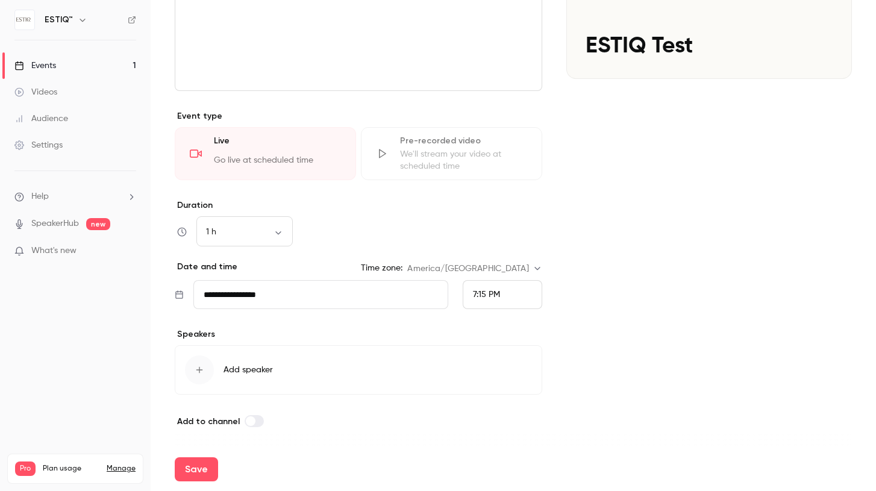
click at [477, 293] on span "7:15 PM" at bounding box center [486, 294] width 27 height 8
click at [484, 142] on span "4:00 PM" at bounding box center [489, 143] width 32 height 8
click at [199, 467] on button "Save" at bounding box center [196, 469] width 43 height 24
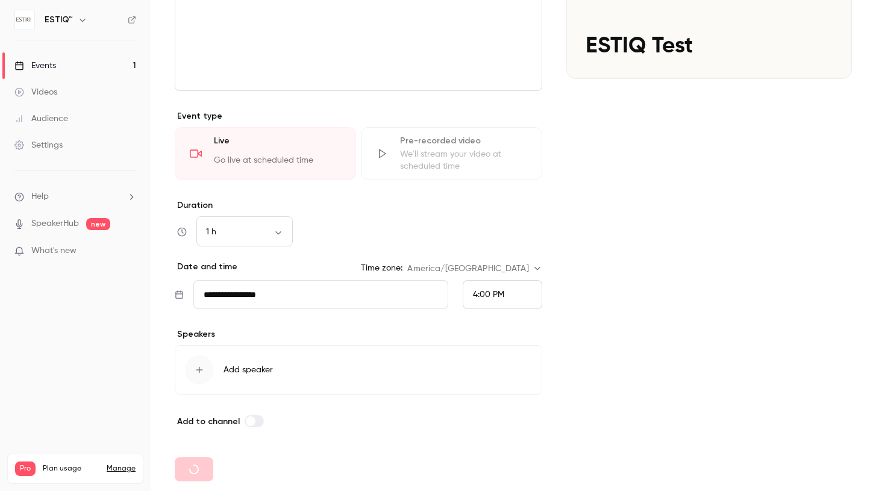
type input "**********"
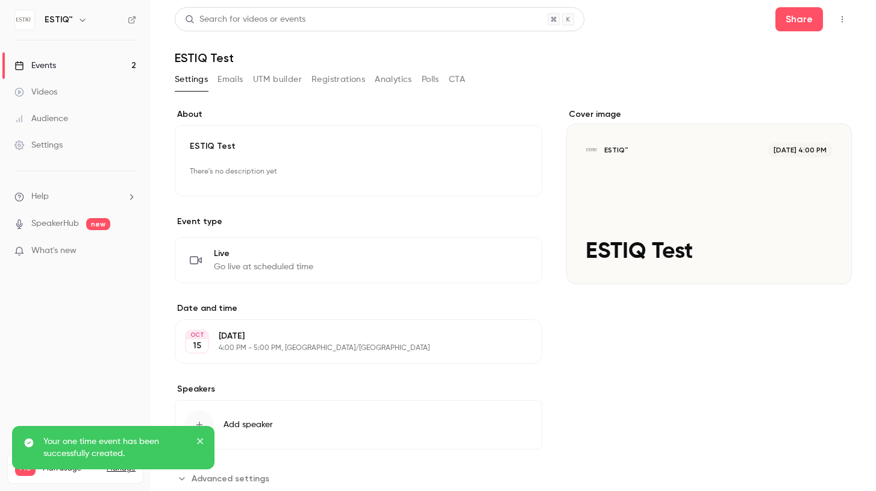
click at [75, 66] on link "Events 2" at bounding box center [75, 65] width 151 height 27
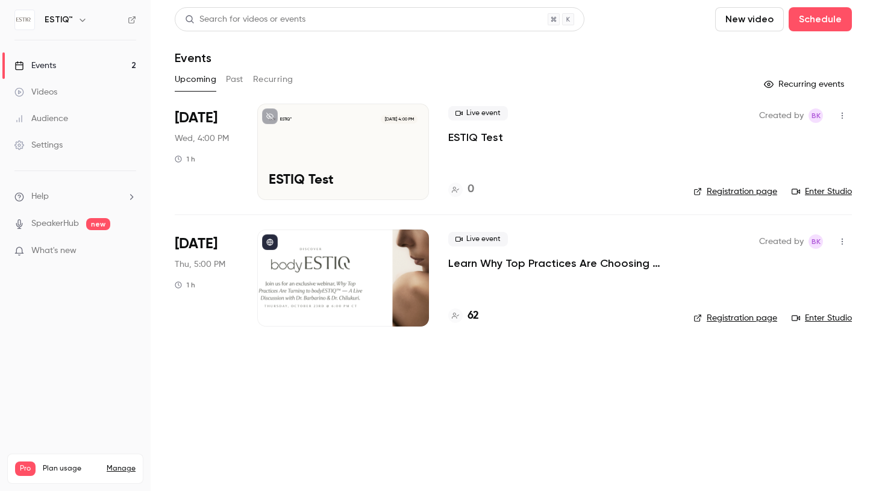
click at [473, 317] on h4 "62" at bounding box center [472, 316] width 11 height 16
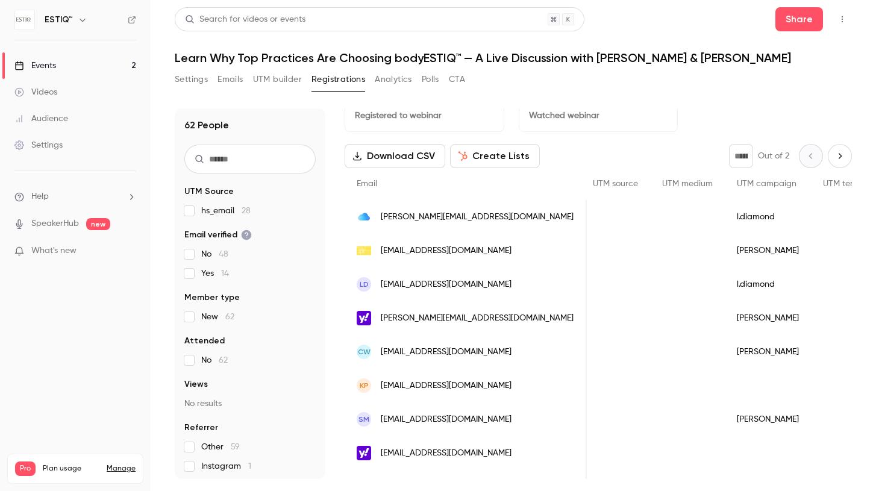
scroll to position [0, 1320]
click at [49, 66] on div "Events" at bounding box center [35, 66] width 42 height 12
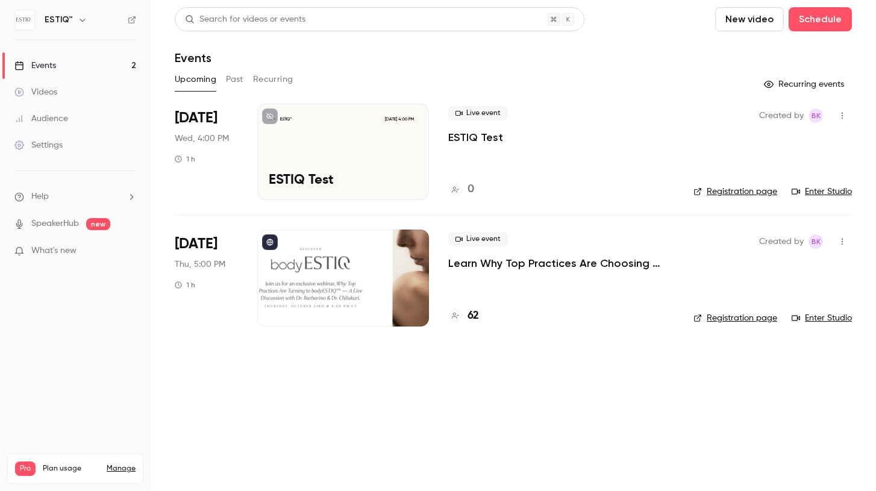
click at [336, 163] on div "ESTIQ™ Oct 15, 4:00 PM ESTIQ Test" at bounding box center [343, 152] width 172 height 96
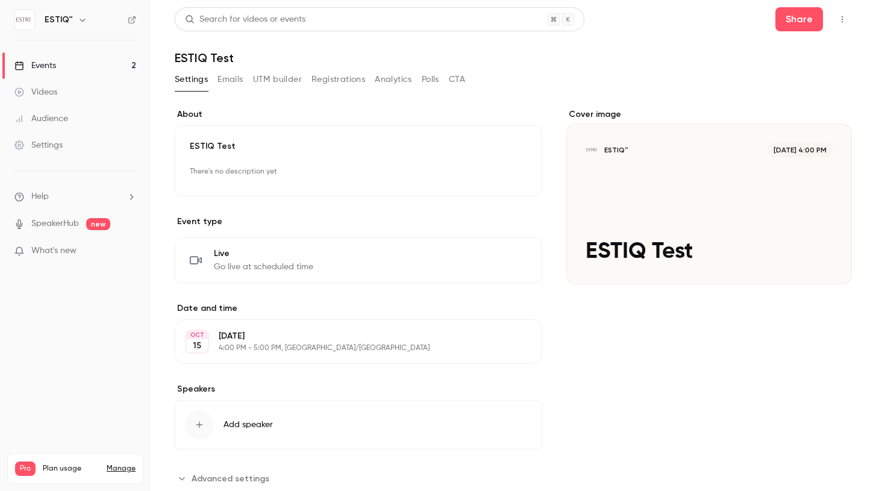
click at [838, 16] on icon "button" at bounding box center [842, 19] width 10 height 8
click at [767, 84] on div "Enter Studio" at bounding box center [796, 81] width 92 height 12
